Goal: Information Seeking & Learning: Find specific fact

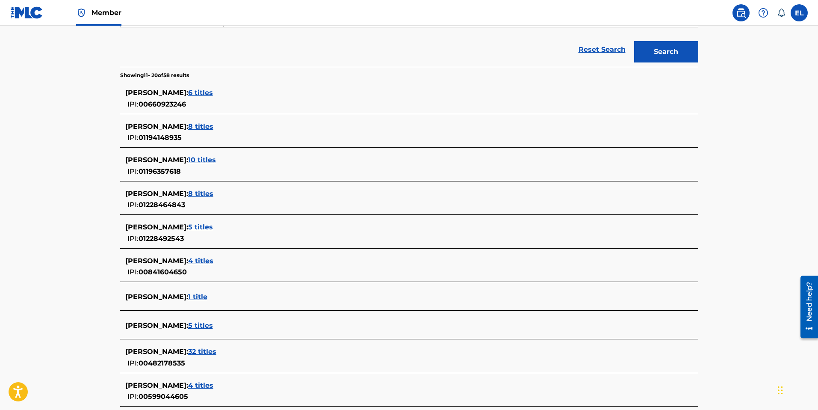
scroll to position [270, 0]
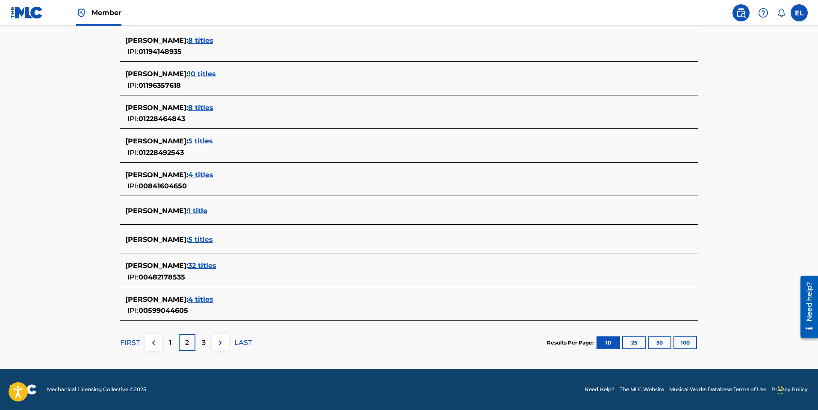
click at [162, 344] on div "1" at bounding box center [170, 342] width 17 height 17
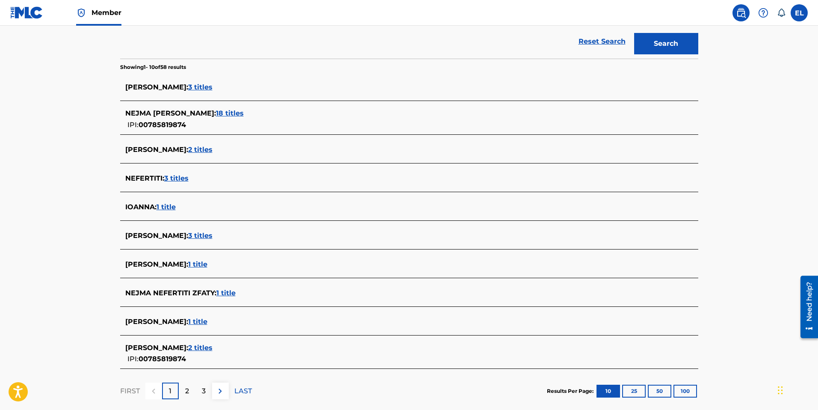
scroll to position [241, 0]
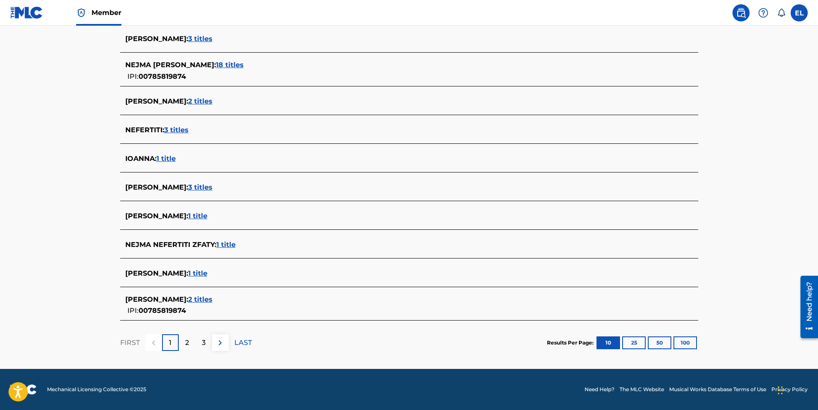
click at [211, 301] on span "2 titles" at bounding box center [200, 299] width 24 height 8
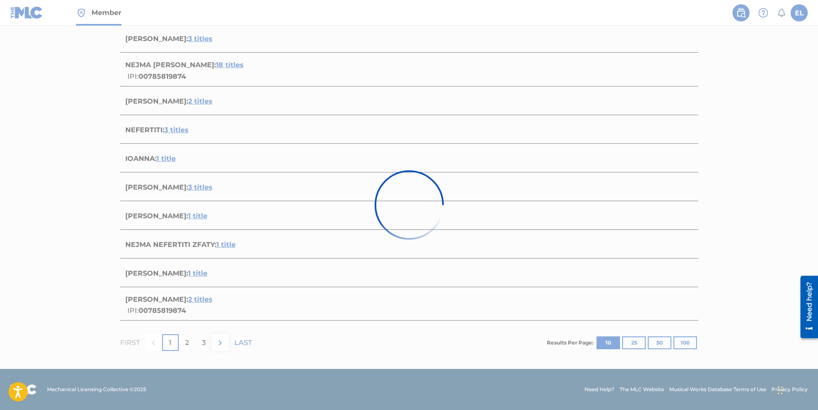
scroll to position [96, 0]
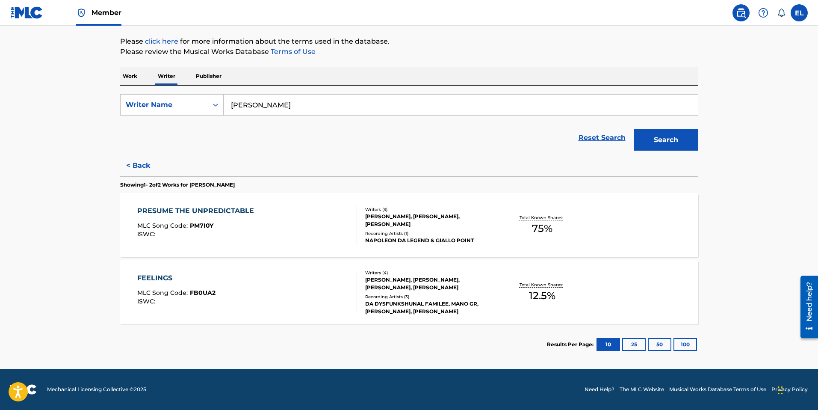
click at [174, 285] on div "FEELINGS MLC Song Code : FB0UA2 ISWC :" at bounding box center [176, 292] width 78 height 38
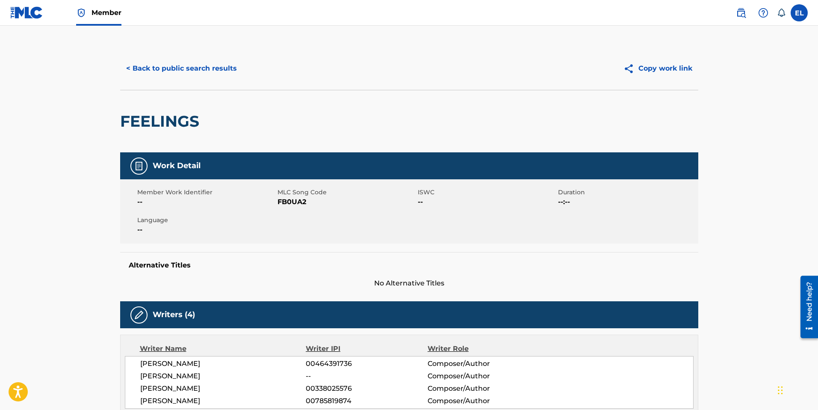
click at [303, 197] on span "FB0UA2" at bounding box center [346, 202] width 138 height 10
click at [300, 200] on span "FB0UA2" at bounding box center [346, 202] width 138 height 10
copy span "FB0UA2"
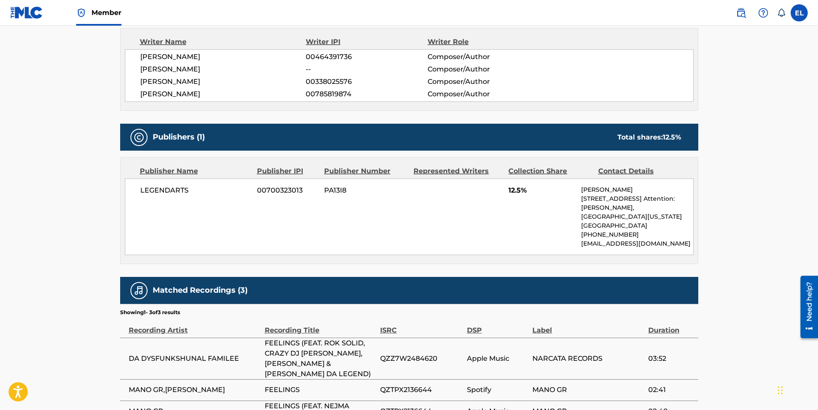
scroll to position [373, 0]
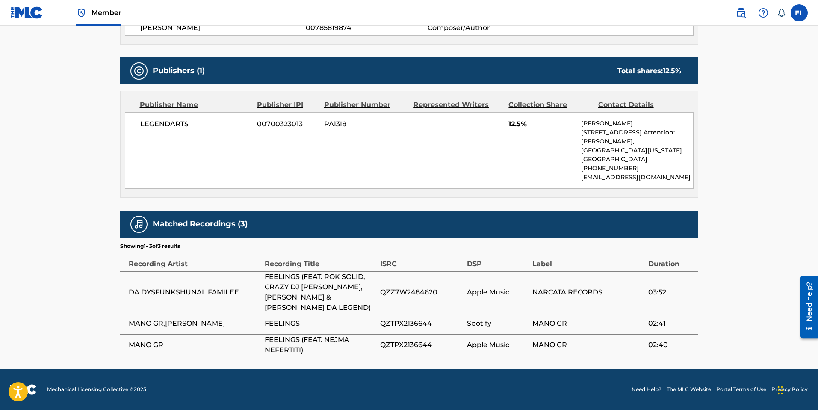
click at [417, 320] on span "QZTPX2136644" at bounding box center [421, 323] width 83 height 10
copy span "QZTPX2136644"
drag, startPoint x: 236, startPoint y: 291, endPoint x: 135, endPoint y: 287, distance: 100.5
click at [135, 287] on span "DA DYSFUNKSHUNAL FAMILEE" at bounding box center [195, 292] width 132 height 10
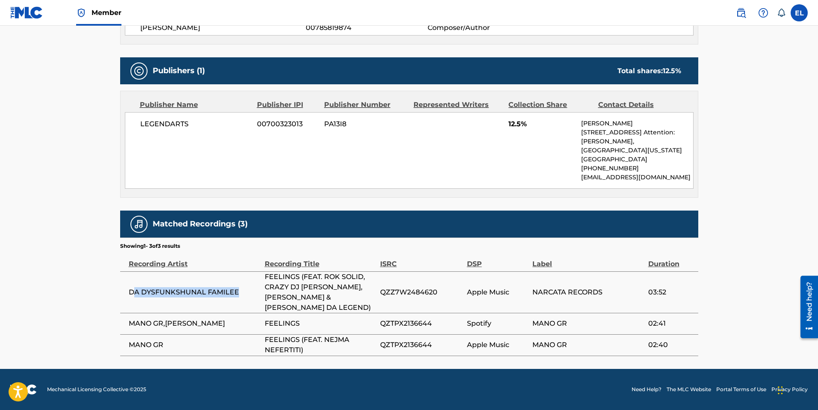
copy span "A DYSFUNKSHUNAL FAMILEE"
drag, startPoint x: 121, startPoint y: 290, endPoint x: 237, endPoint y: 291, distance: 115.8
click at [237, 291] on td "DA DYSFUNKSHUNAL FAMILEE" at bounding box center [192, 291] width 144 height 41
copy span "DA DYSFUNKSHUNAL FAMILEE"
click at [415, 291] on span "QZZ7W2484620" at bounding box center [421, 292] width 83 height 10
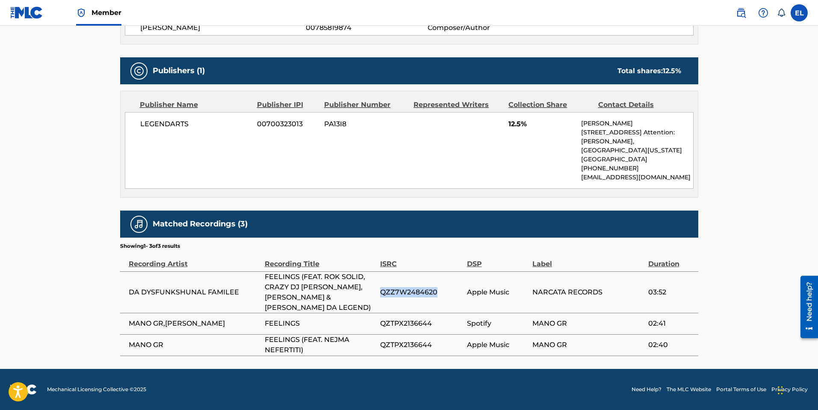
drag, startPoint x: 415, startPoint y: 291, endPoint x: 428, endPoint y: 290, distance: 12.9
click at [415, 291] on span "QZZ7W2484620" at bounding box center [421, 292] width 83 height 10
copy span "QZZ7W2484620"
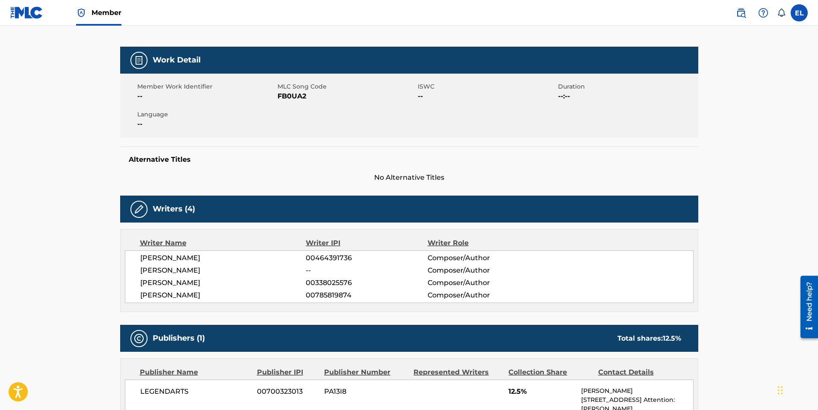
scroll to position [0, 0]
